Goal: Task Accomplishment & Management: Complete application form

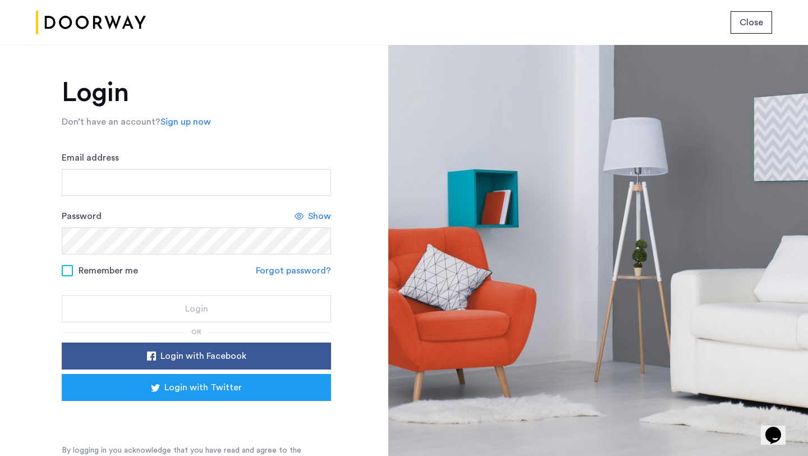
click at [183, 155] on div "Email address" at bounding box center [196, 173] width 269 height 45
click at [173, 178] on input "Email address" at bounding box center [196, 182] width 269 height 27
type input "**********"
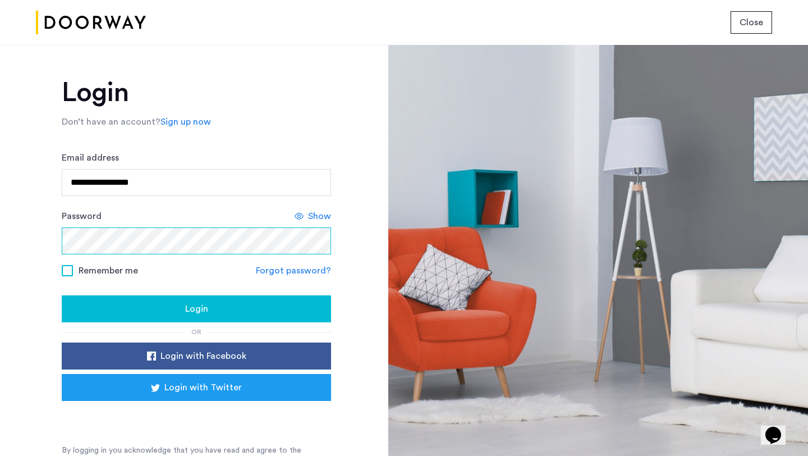
click at [62, 295] on button "Login" at bounding box center [196, 308] width 269 height 27
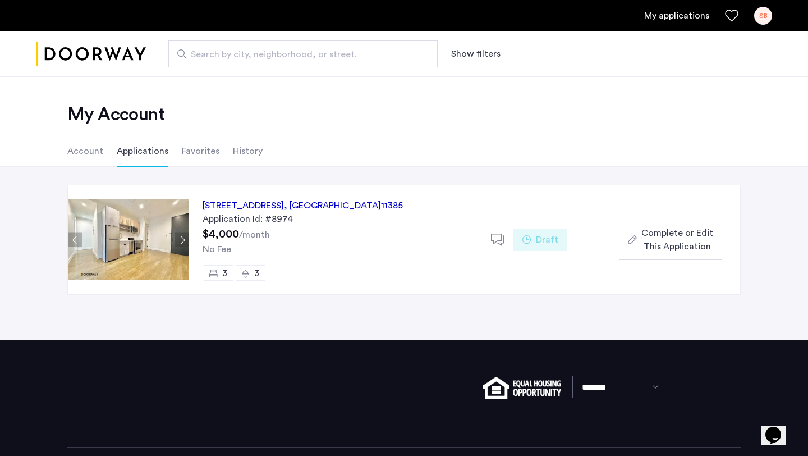
click at [529, 242] on use at bounding box center [527, 239] width 8 height 8
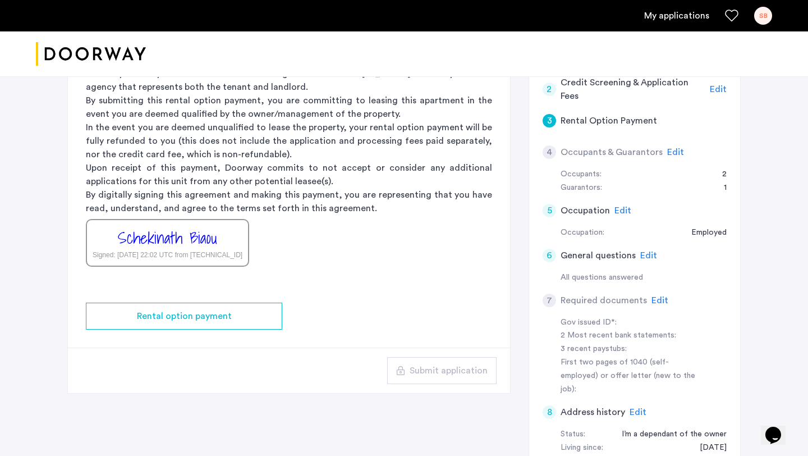
scroll to position [188, 0]
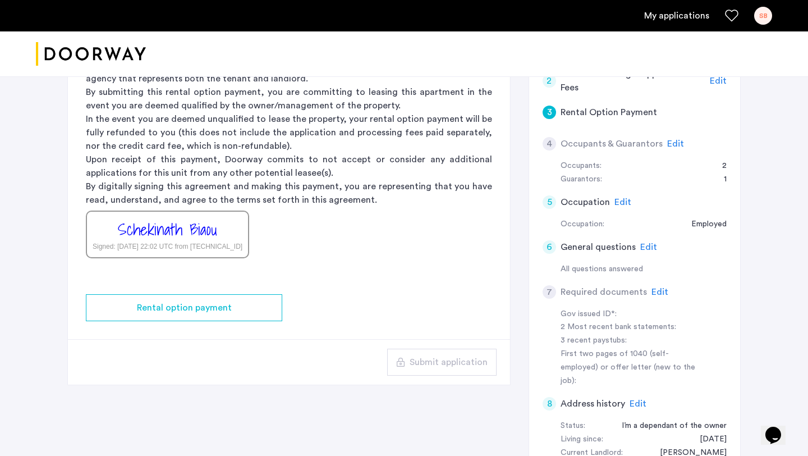
click at [658, 291] on span "Edit" at bounding box center [660, 291] width 17 height 9
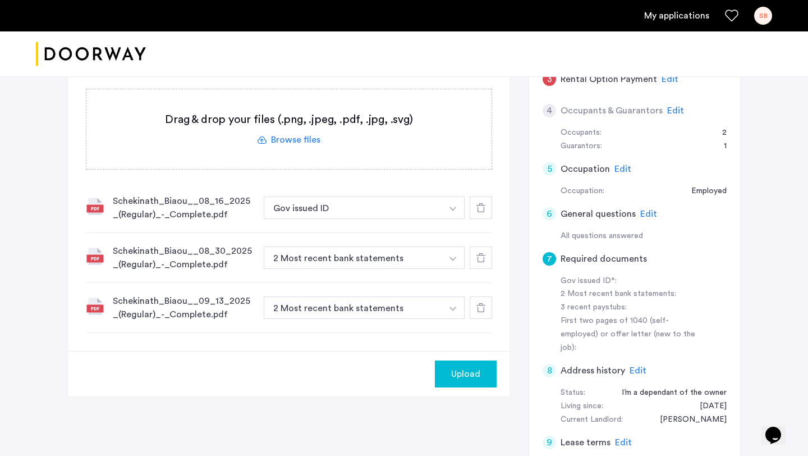
scroll to position [224, 0]
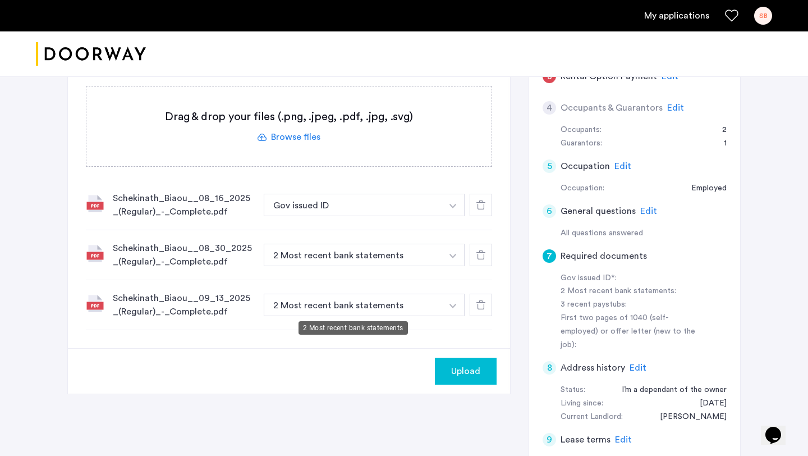
click at [362, 310] on button "2 Most recent bank statements" at bounding box center [353, 305] width 178 height 22
click at [447, 308] on button "button" at bounding box center [453, 305] width 23 height 22
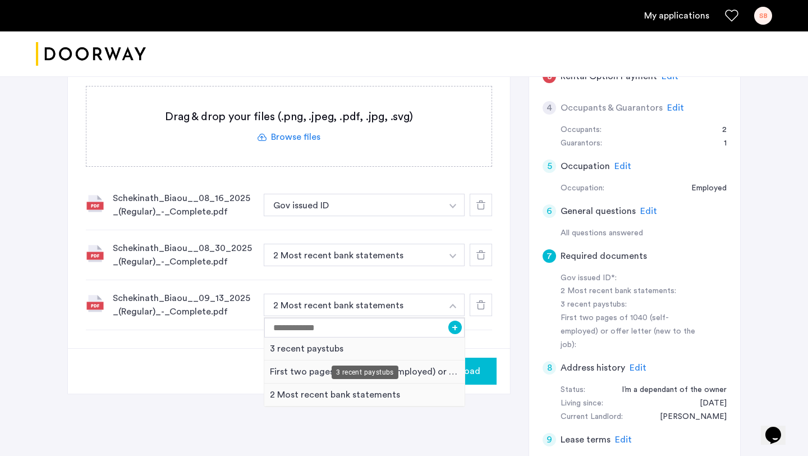
click at [416, 349] on div "3 recent paystubs" at bounding box center [364, 348] width 200 height 23
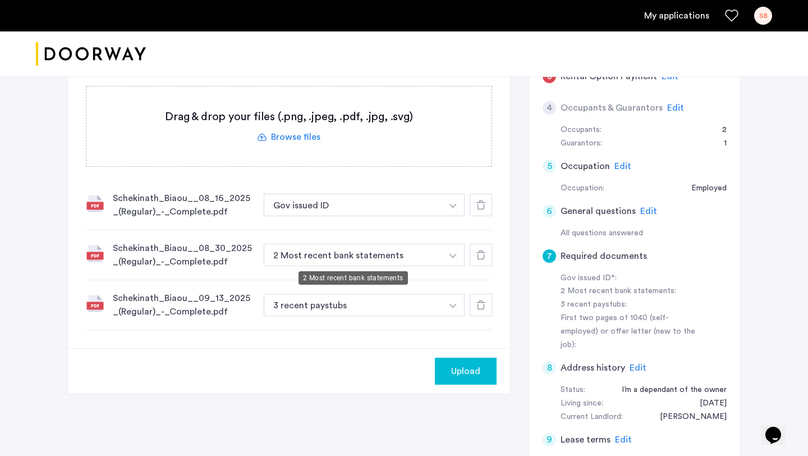
click at [429, 258] on button "2 Most recent bank statements" at bounding box center [353, 255] width 178 height 22
click at [457, 254] on button "button" at bounding box center [453, 255] width 23 height 22
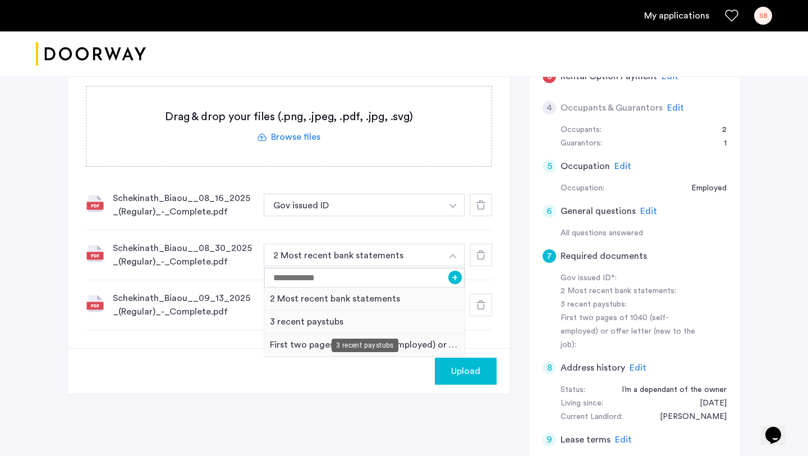
click at [406, 328] on div "3 recent paystubs" at bounding box center [364, 321] width 200 height 23
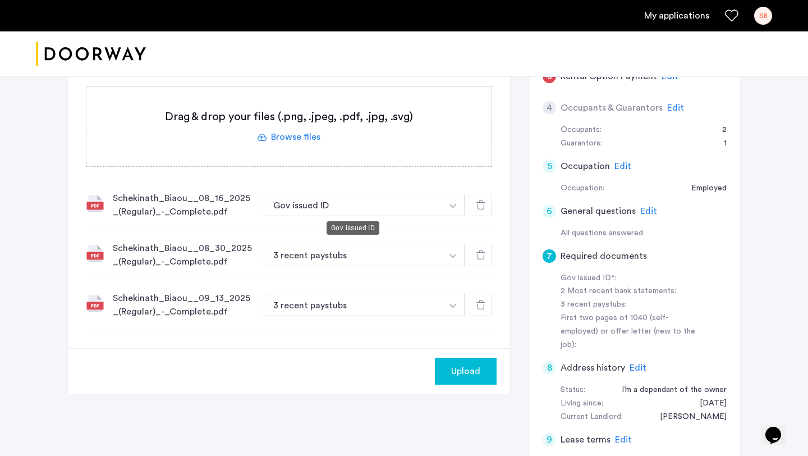
click at [419, 205] on button "Gov issued ID" at bounding box center [353, 205] width 178 height 22
click at [449, 208] on button "button" at bounding box center [453, 205] width 23 height 22
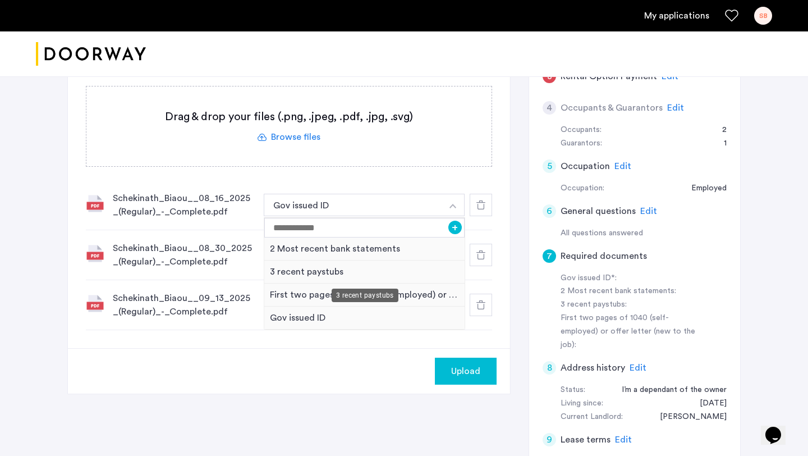
click at [409, 273] on div "3 recent paystubs" at bounding box center [364, 271] width 200 height 23
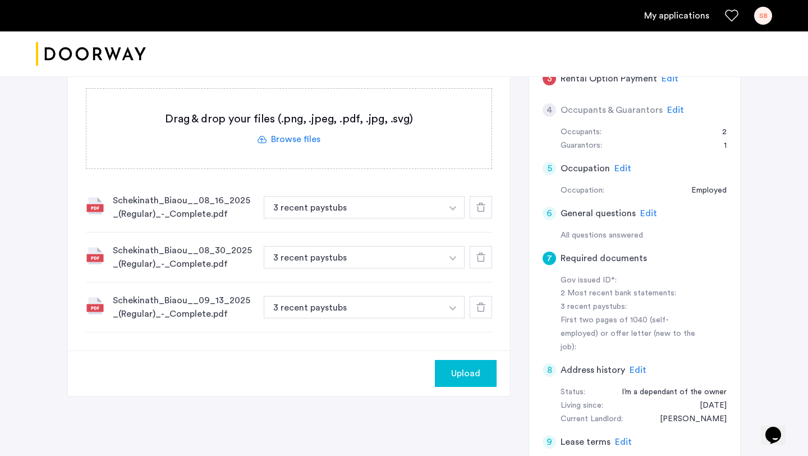
scroll to position [225, 0]
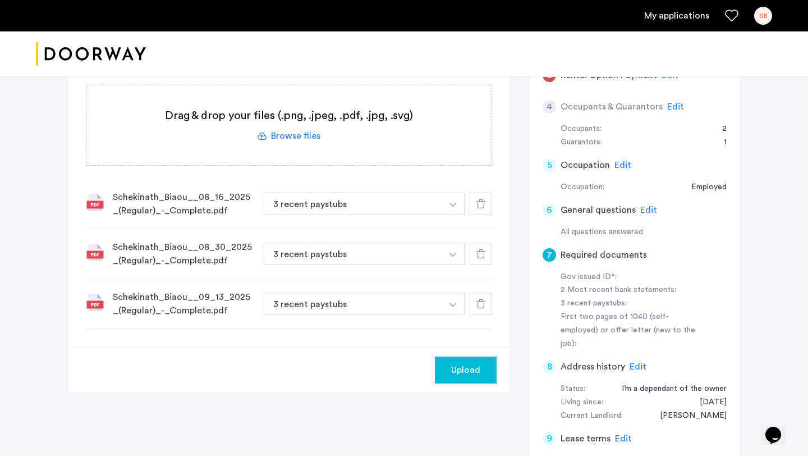
click at [462, 373] on span "Upload" at bounding box center [465, 369] width 29 height 13
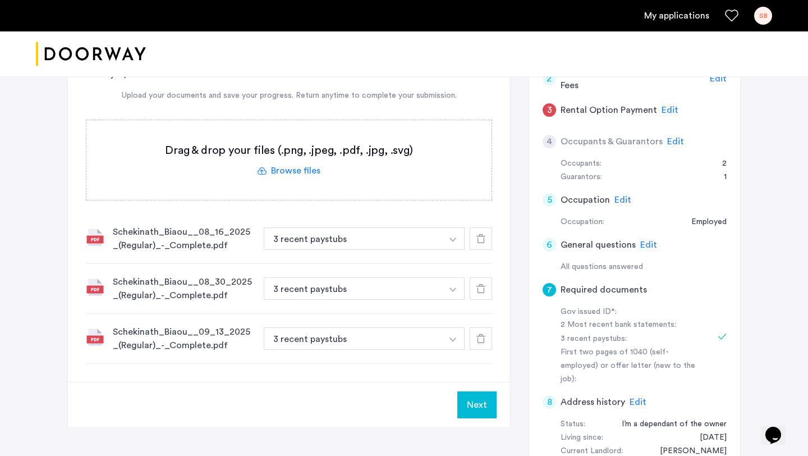
scroll to position [234, 0]
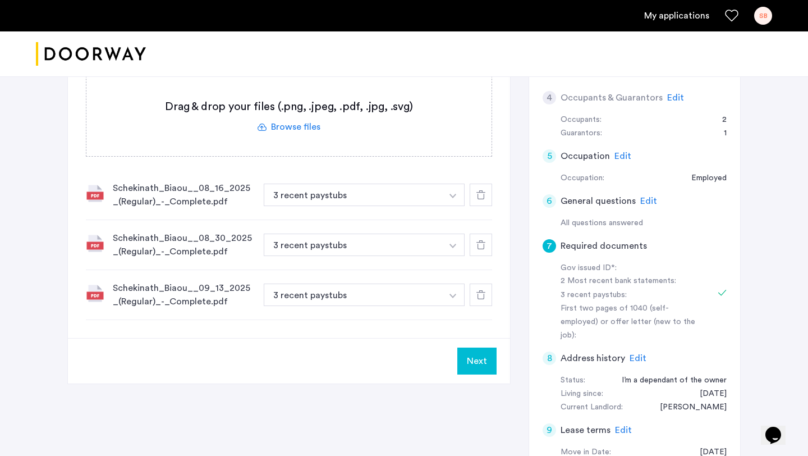
click at [305, 128] on label at bounding box center [288, 116] width 405 height 80
click at [0, 0] on input "file" at bounding box center [0, 0] width 0 height 0
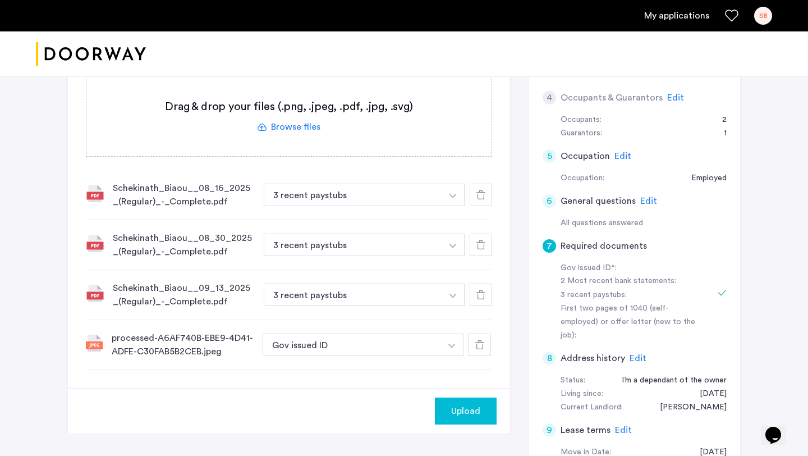
click at [448, 411] on div "Upload" at bounding box center [466, 410] width 44 height 13
click at [309, 128] on label at bounding box center [288, 116] width 405 height 80
click at [0, 0] on input "file" at bounding box center [0, 0] width 0 height 0
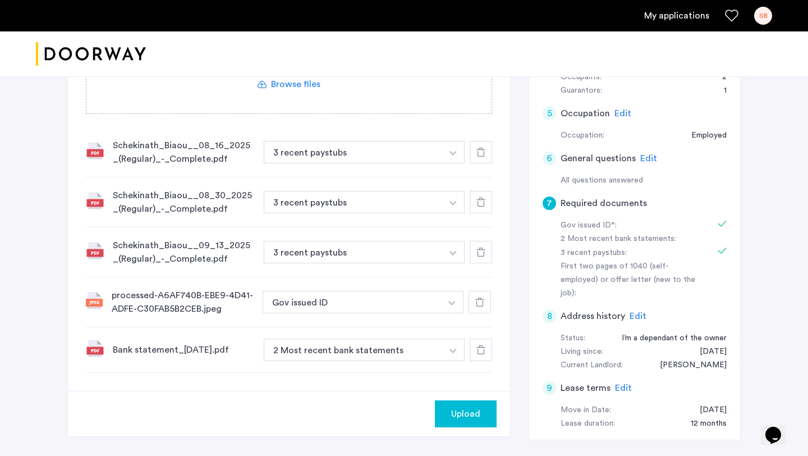
scroll to position [283, 0]
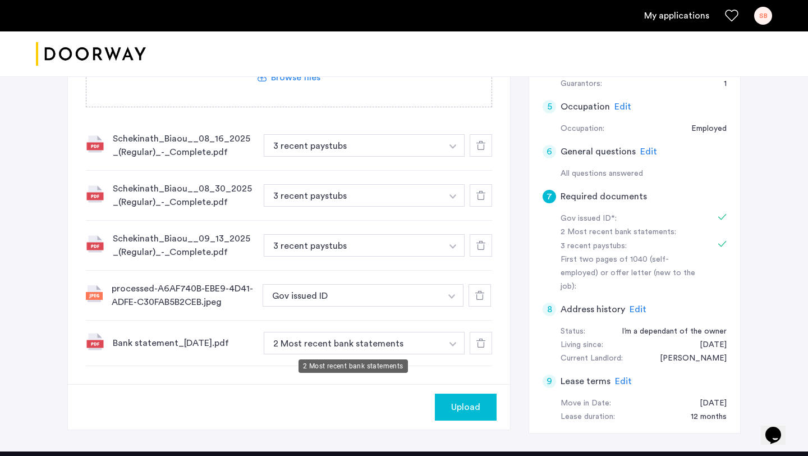
click at [351, 345] on button "2 Most recent bank statements" at bounding box center [353, 343] width 178 height 22
click at [338, 407] on div "Upload" at bounding box center [289, 406] width 442 height 45
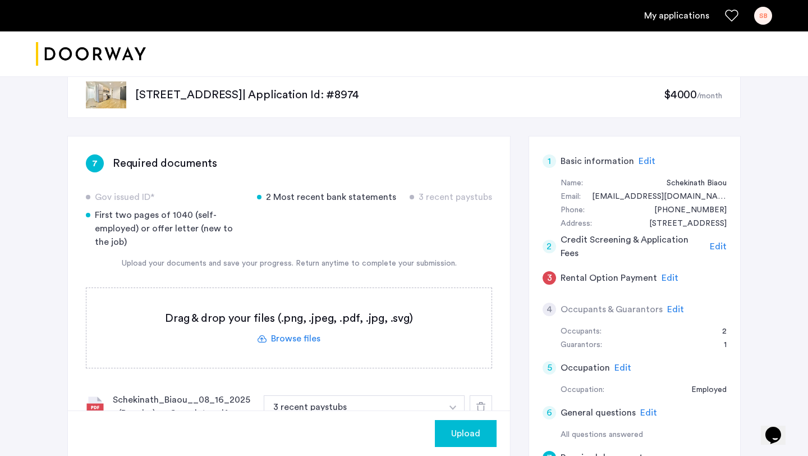
scroll to position [0, 0]
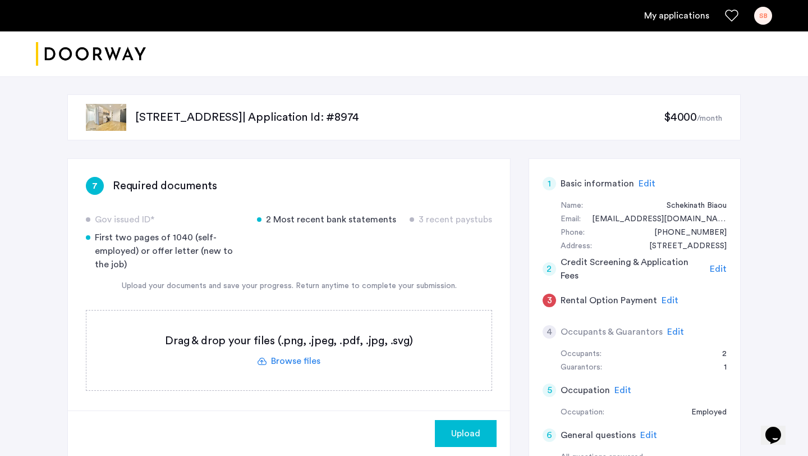
click at [484, 436] on div "Upload" at bounding box center [466, 433] width 44 height 13
click at [485, 425] on button "Next" at bounding box center [476, 433] width 39 height 27
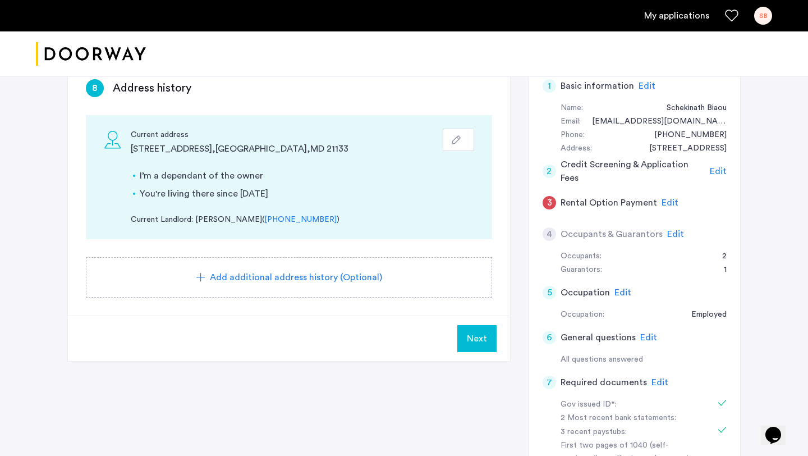
scroll to position [130, 0]
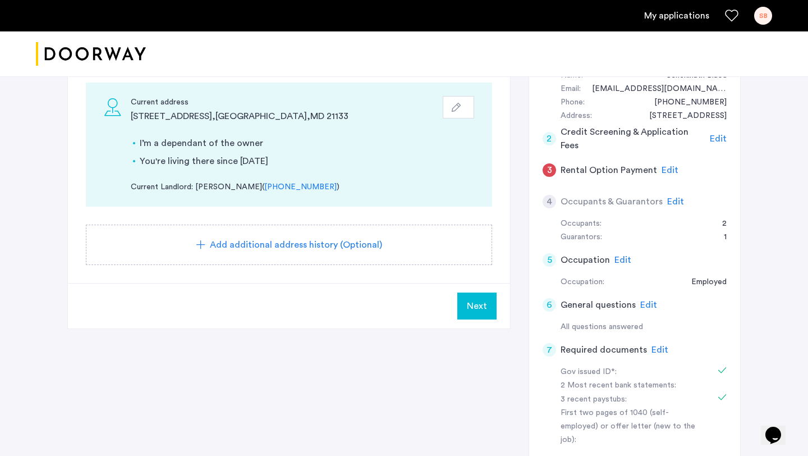
click at [477, 306] on span "Next" at bounding box center [477, 305] width 20 height 13
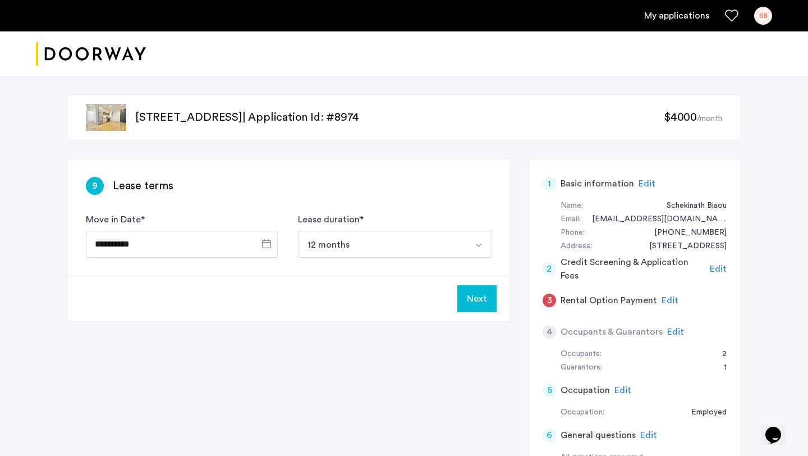
click at [477, 306] on button "Next" at bounding box center [476, 298] width 39 height 27
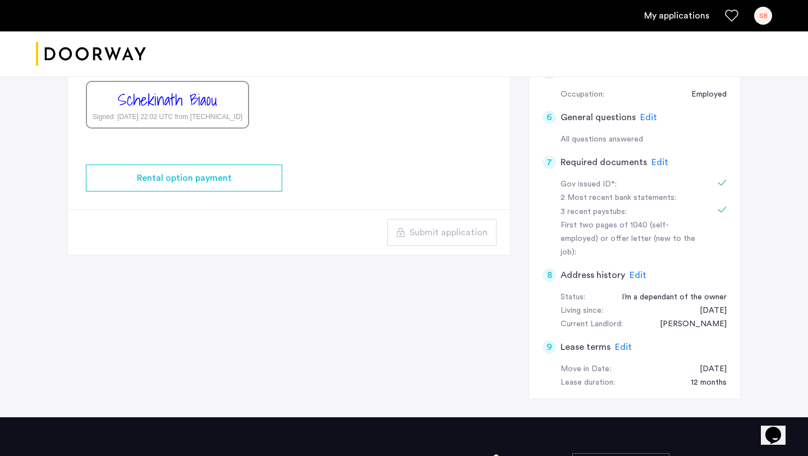
scroll to position [299, 0]
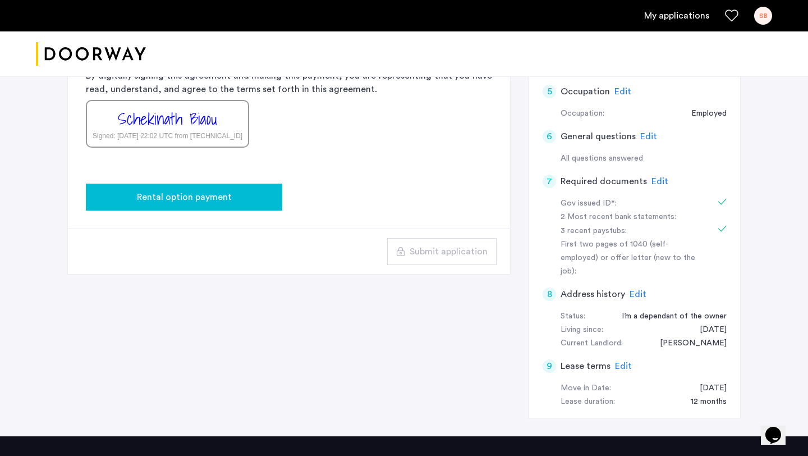
click at [248, 202] on div "Rental option payment" at bounding box center [184, 196] width 178 height 13
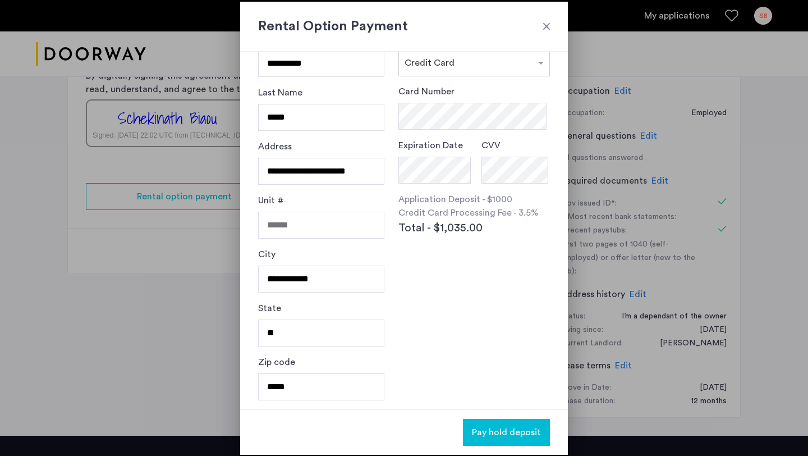
scroll to position [0, 0]
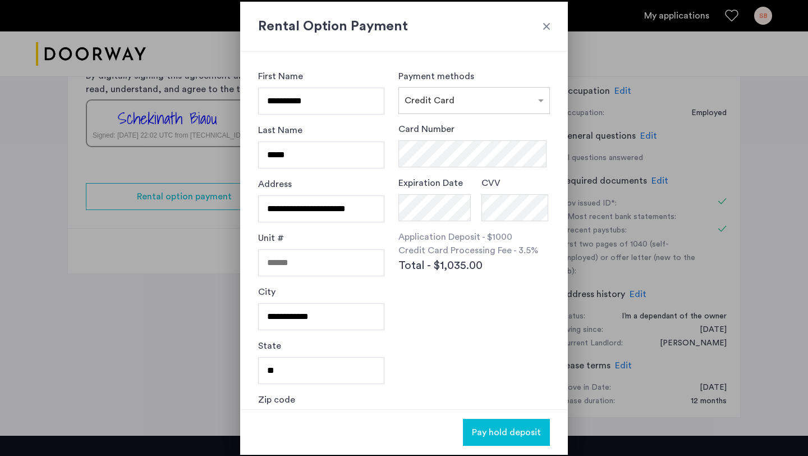
click at [543, 26] on div at bounding box center [546, 26] width 11 height 11
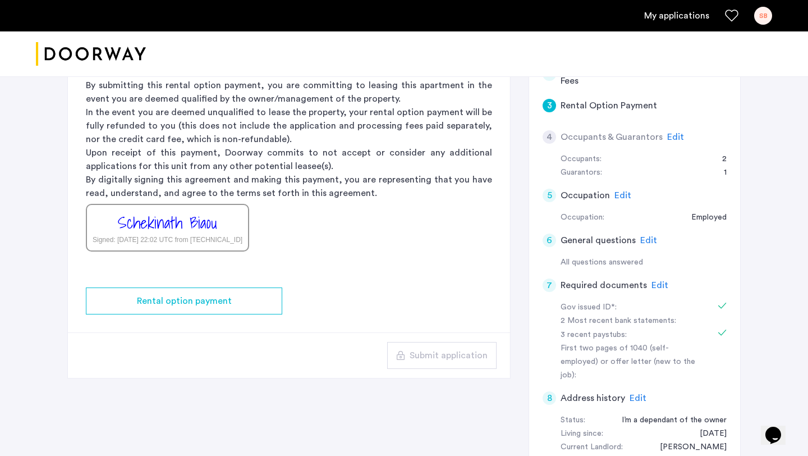
scroll to position [196, 0]
click at [656, 282] on span "Edit" at bounding box center [660, 284] width 17 height 9
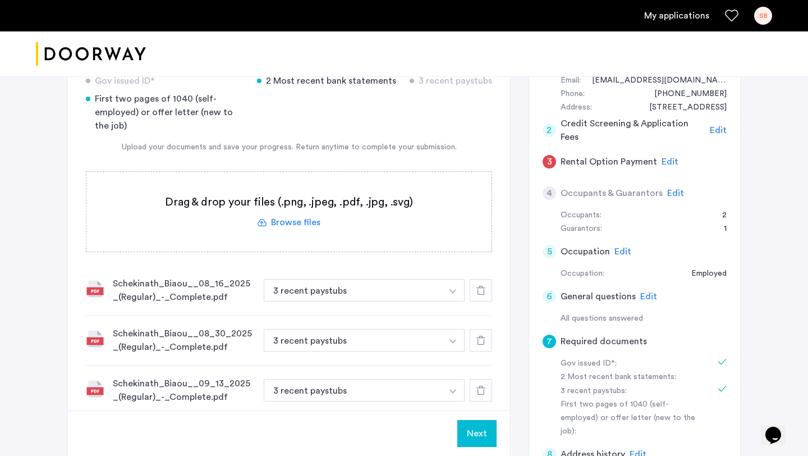
scroll to position [77, 0]
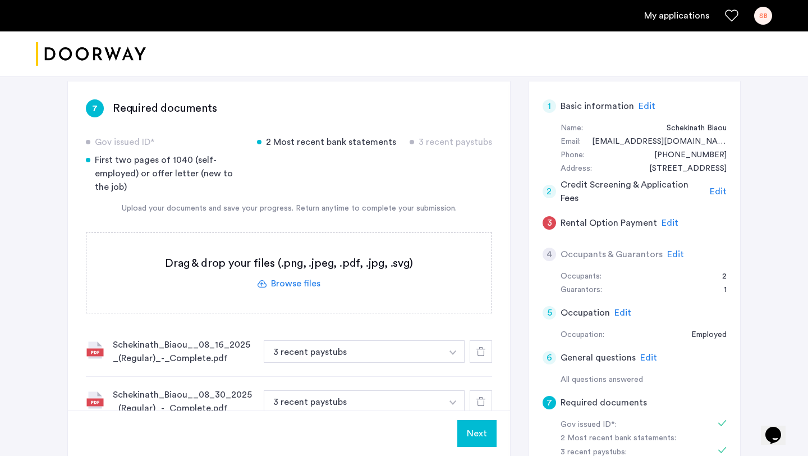
click at [479, 438] on button "Next" at bounding box center [476, 433] width 39 height 27
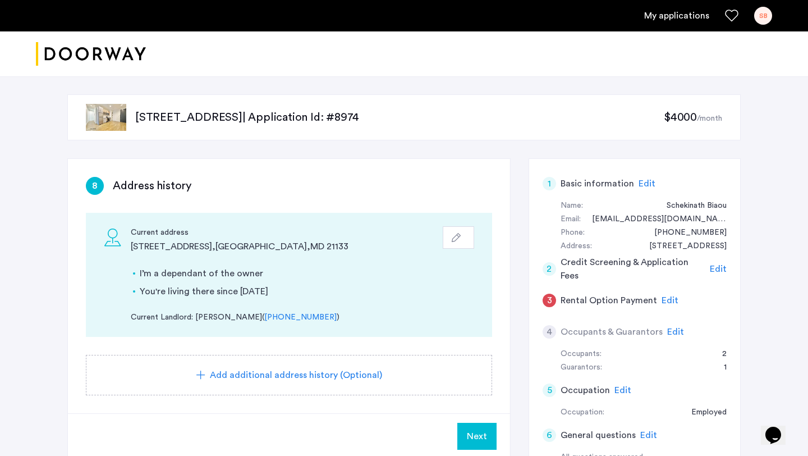
click at [479, 438] on span "Next" at bounding box center [477, 435] width 20 height 13
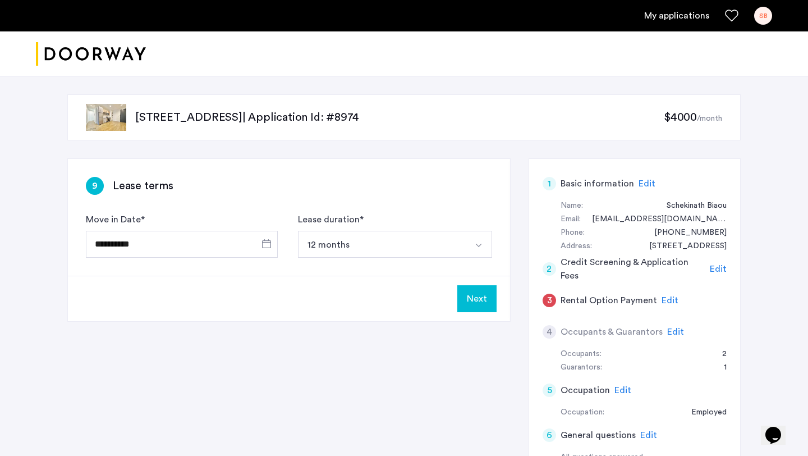
click at [479, 298] on button "Next" at bounding box center [476, 298] width 39 height 27
